Goal: Information Seeking & Learning: Learn about a topic

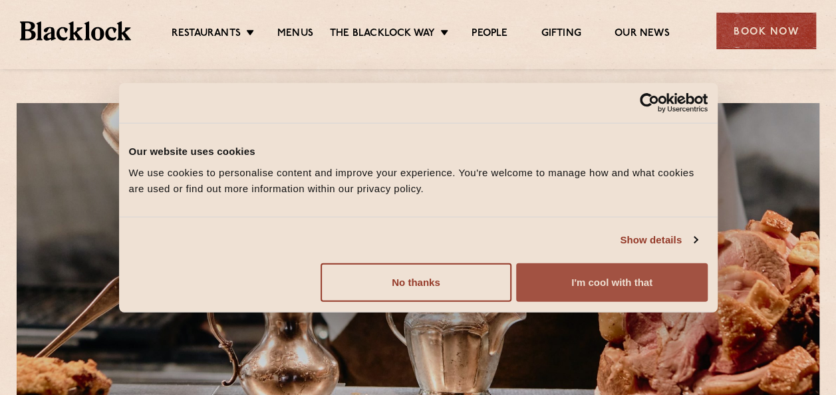
click at [565, 293] on button "I'm cool with that" at bounding box center [611, 282] width 191 height 39
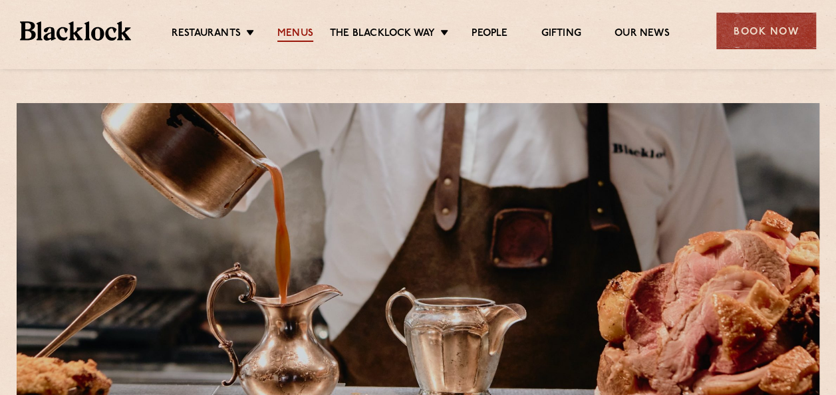
click at [298, 33] on link "Menus" at bounding box center [295, 34] width 36 height 15
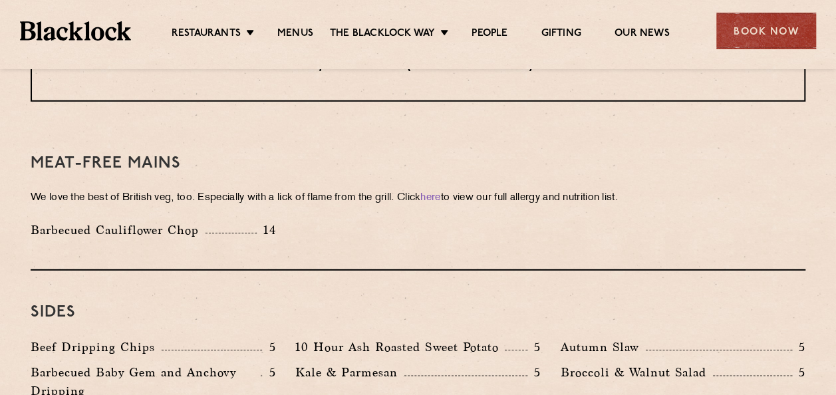
scroll to position [1837, 0]
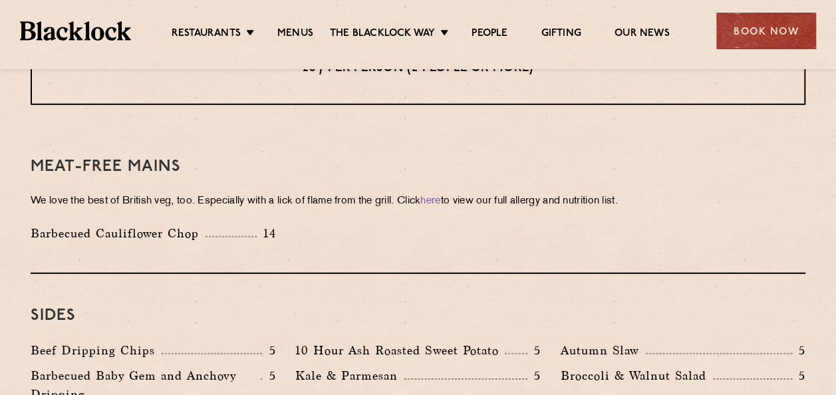
click at [647, 367] on p "Broccoli & Walnut Salad" at bounding box center [637, 376] width 152 height 19
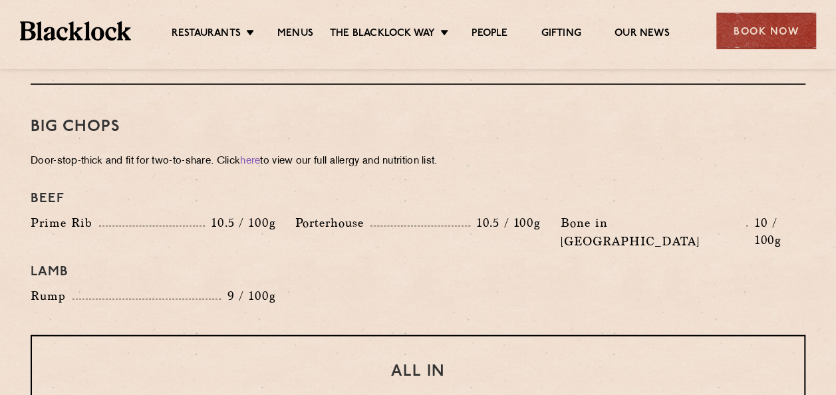
scroll to position [1447, 0]
